Goal: Find specific page/section: Find specific page/section

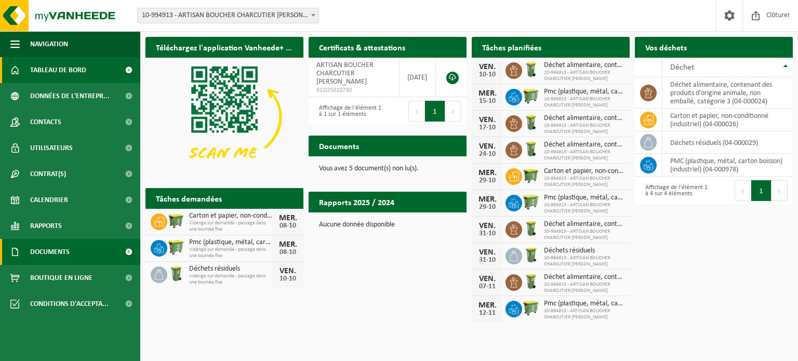
click at [47, 246] on span "Documents" at bounding box center [50, 252] width 40 height 26
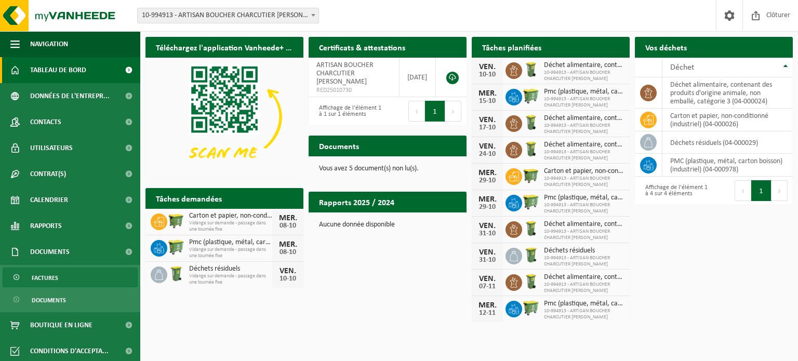
click at [50, 282] on span "Factures" at bounding box center [45, 278] width 27 height 20
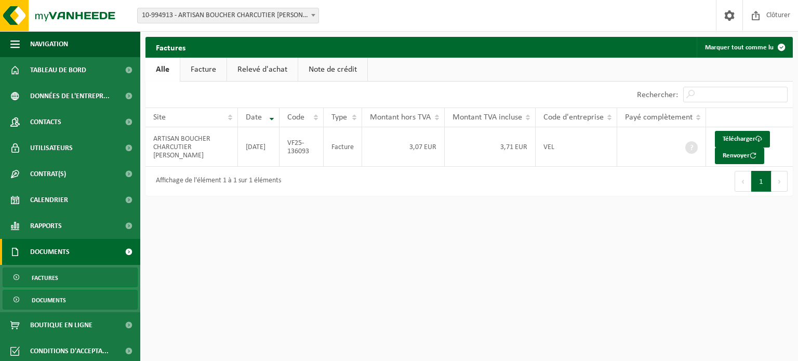
click at [48, 304] on span "Documents" at bounding box center [49, 301] width 34 height 20
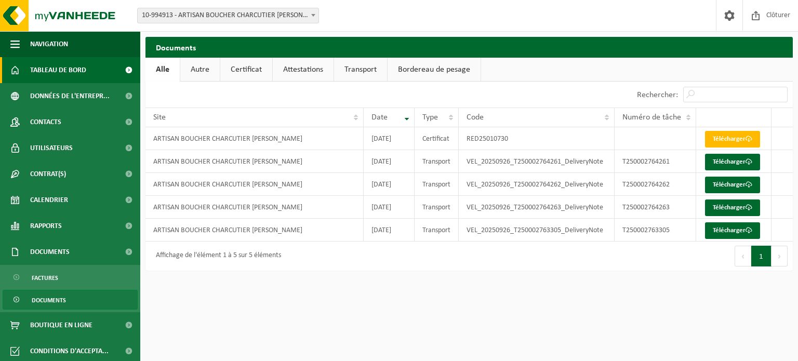
click at [78, 76] on span "Tableau de bord" at bounding box center [58, 70] width 56 height 26
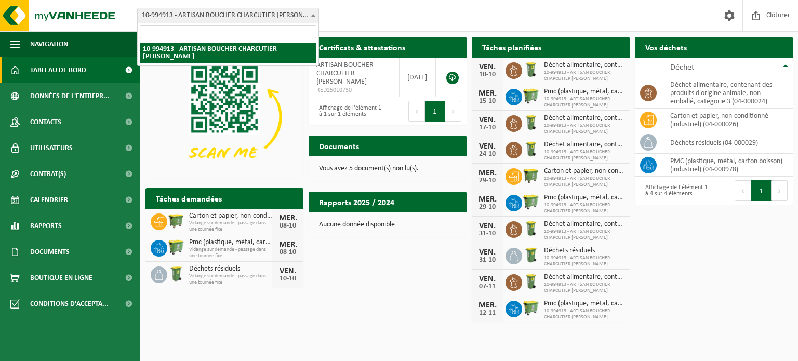
click at [220, 17] on span "10-994913 - ARTISAN BOUCHER CHARCUTIER [PERSON_NAME]" at bounding box center [228, 15] width 181 height 15
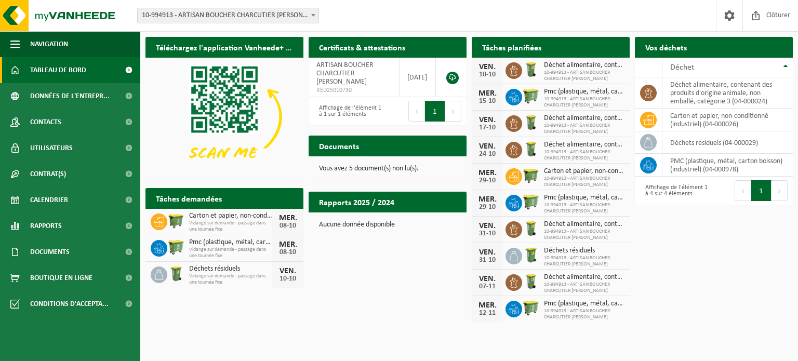
click at [220, 17] on span "10-994913 - ARTISAN BOUCHER CHARCUTIER [PERSON_NAME]" at bounding box center [228, 15] width 181 height 15
